Goal: Task Accomplishment & Management: Manage account settings

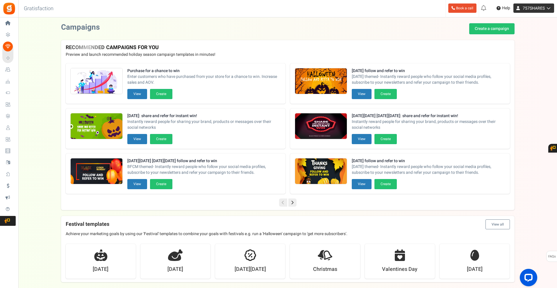
click at [543, 5] on link "757SHARES" at bounding box center [534, 7] width 41 height 9
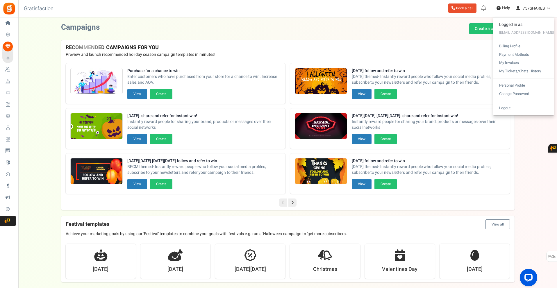
click at [301, 24] on div "Campaigns Create a campaign" at bounding box center [288, 28] width 454 height 11
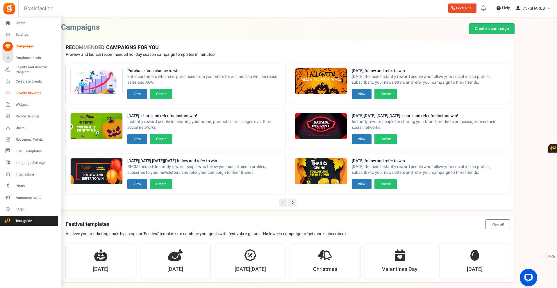
click at [21, 93] on span "Loyalty Rewards" at bounding box center [36, 93] width 41 height 5
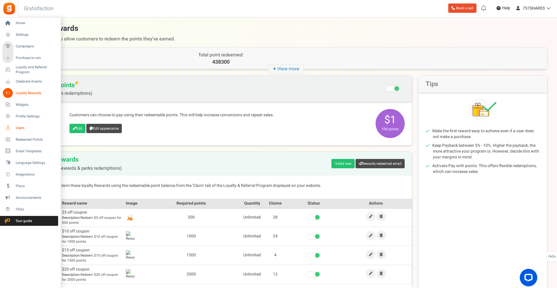
click at [22, 127] on span "Users" at bounding box center [36, 128] width 41 height 5
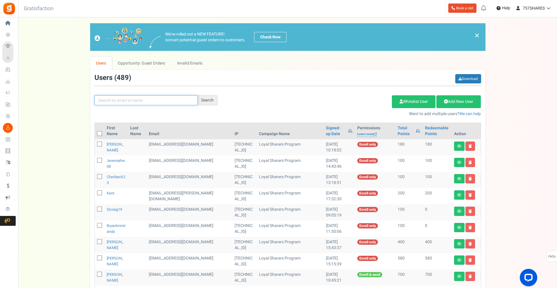
click at [150, 104] on input "text" at bounding box center [146, 100] width 103 height 10
type input "[PERSON_NAME]"
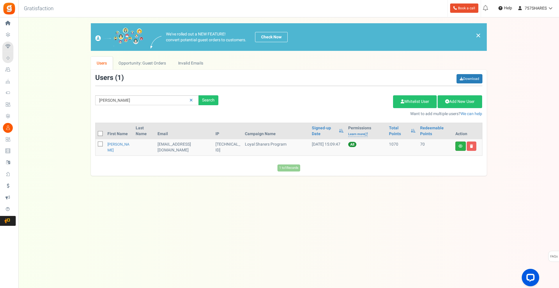
click at [457, 145] on link at bounding box center [460, 146] width 10 height 9
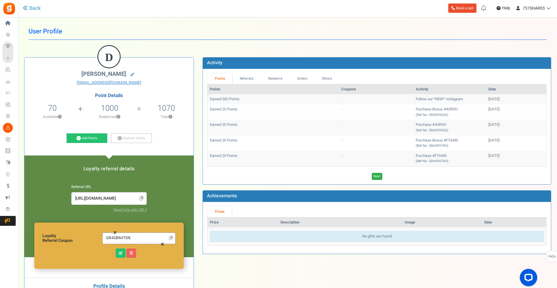
click at [377, 179] on link "Next" at bounding box center [377, 176] width 10 height 7
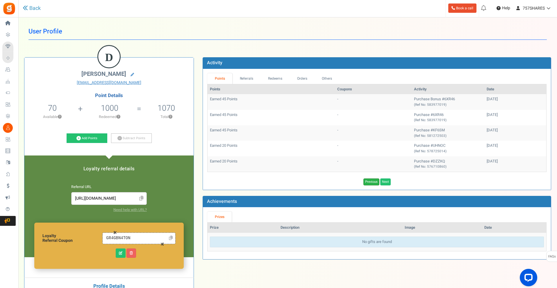
click at [369, 182] on link "Previous" at bounding box center [372, 182] width 16 height 7
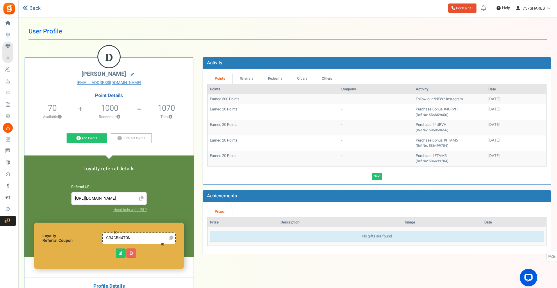
click at [35, 9] on link "Back" at bounding box center [32, 9] width 18 height 8
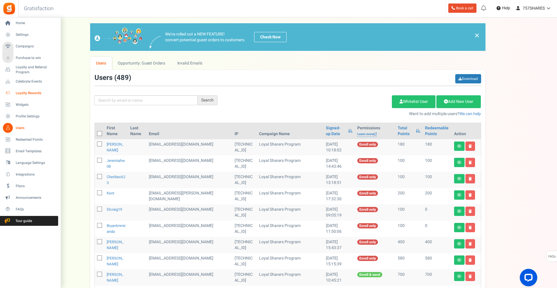
click at [22, 91] on span "Loyalty Rewards" at bounding box center [36, 93] width 41 height 5
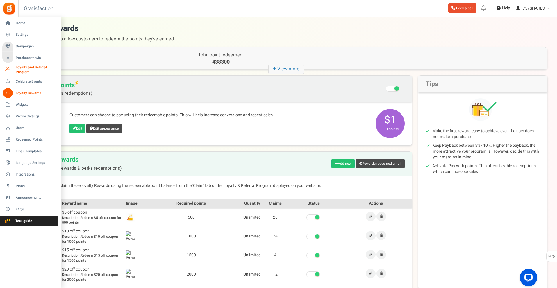
click at [25, 72] on span "Loyalty and Referral Program" at bounding box center [37, 70] width 42 height 10
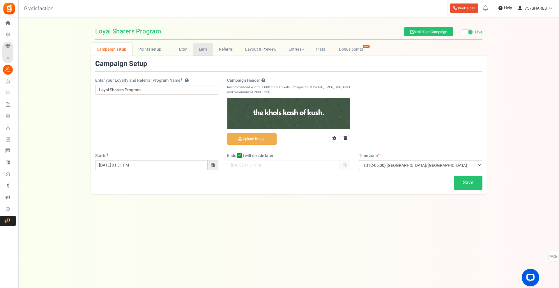
click at [199, 48] on link "Earn" at bounding box center [203, 49] width 20 height 13
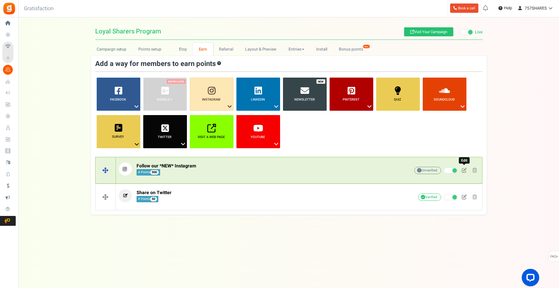
click at [463, 173] on link at bounding box center [464, 170] width 10 height 9
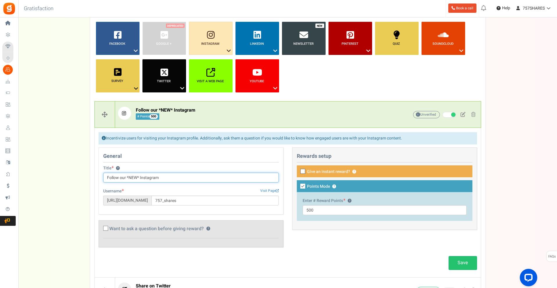
scroll to position [58, 0]
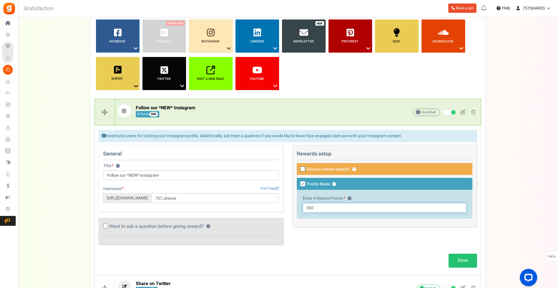
drag, startPoint x: 331, startPoint y: 209, endPoint x: 288, endPoint y: 208, distance: 43.1
click at [288, 208] on div "This campaign category can have no rewards for any action Rewards setup Give an…" at bounding box center [385, 189] width 194 height 88
type input "100"
click at [416, 250] on div "General Title ? Follow our *NEW* Instagram Username Visit Page [URL][DOMAIN_NAM…" at bounding box center [287, 198] width 387 height 106
click at [458, 258] on link "Save" at bounding box center [463, 261] width 29 height 14
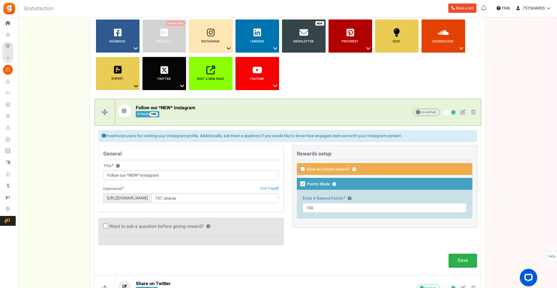
click at [464, 261] on link "Save" at bounding box center [463, 261] width 29 height 14
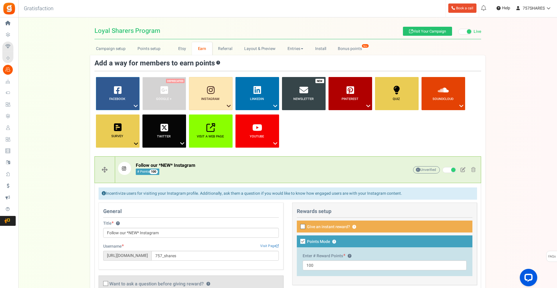
scroll to position [0, 0]
